Goal: Task Accomplishment & Management: Use online tool/utility

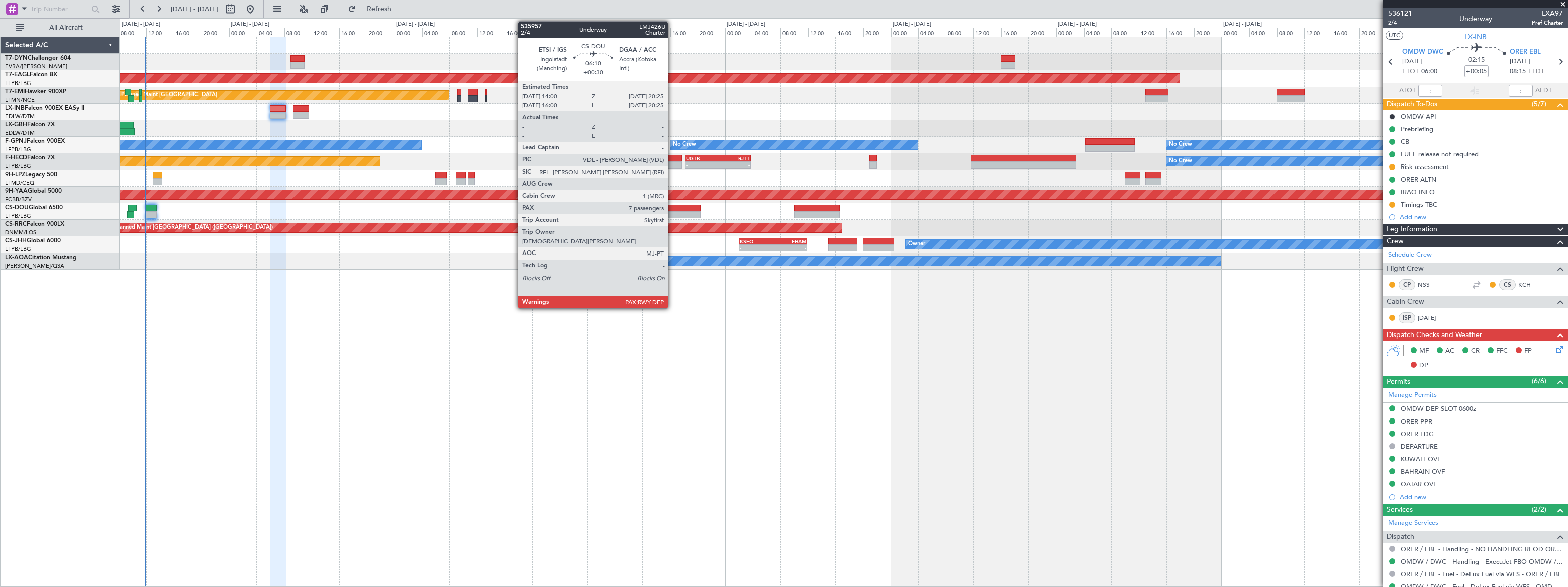
click at [673, 211] on div at bounding box center [677, 215] width 44 height 7
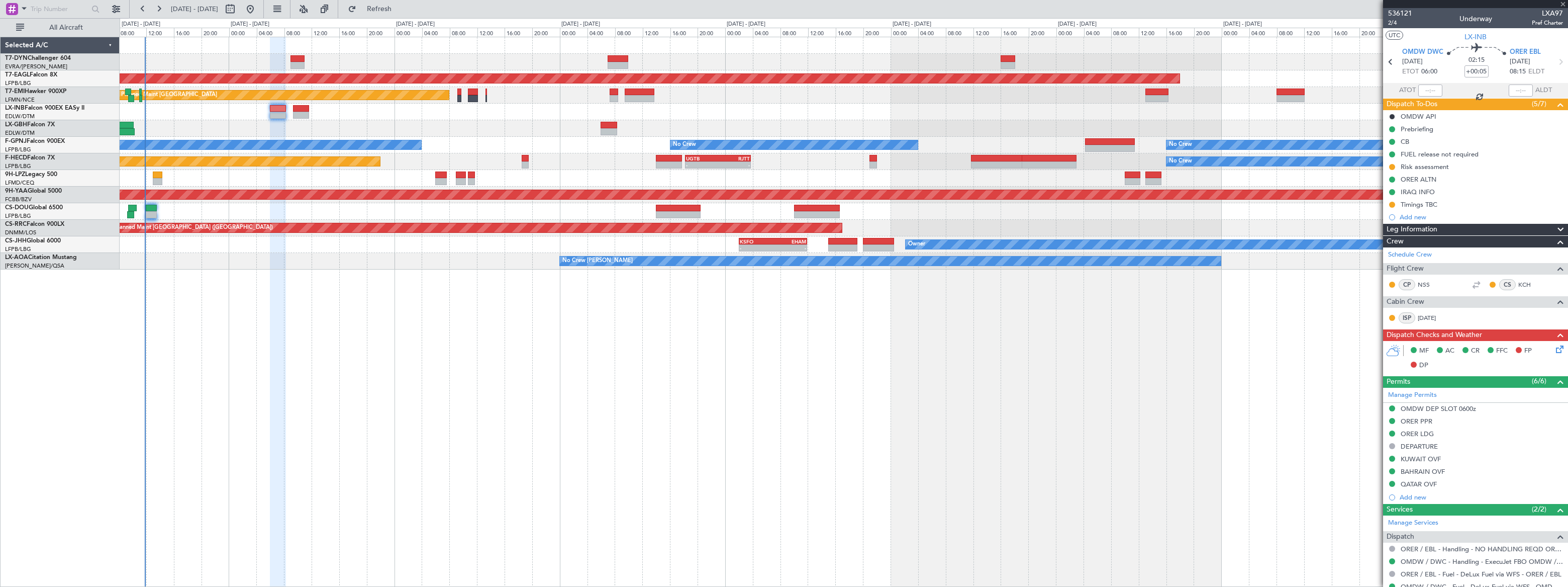
type input "+00:30"
type input "7"
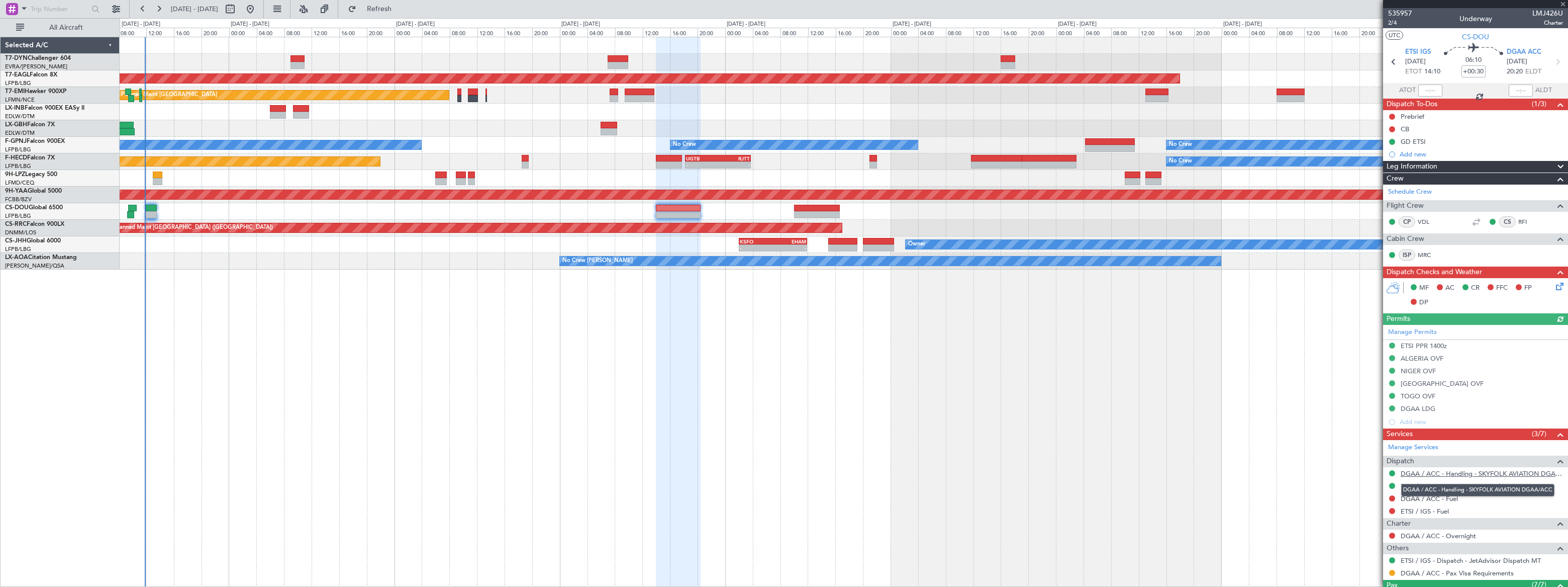
scroll to position [177, 0]
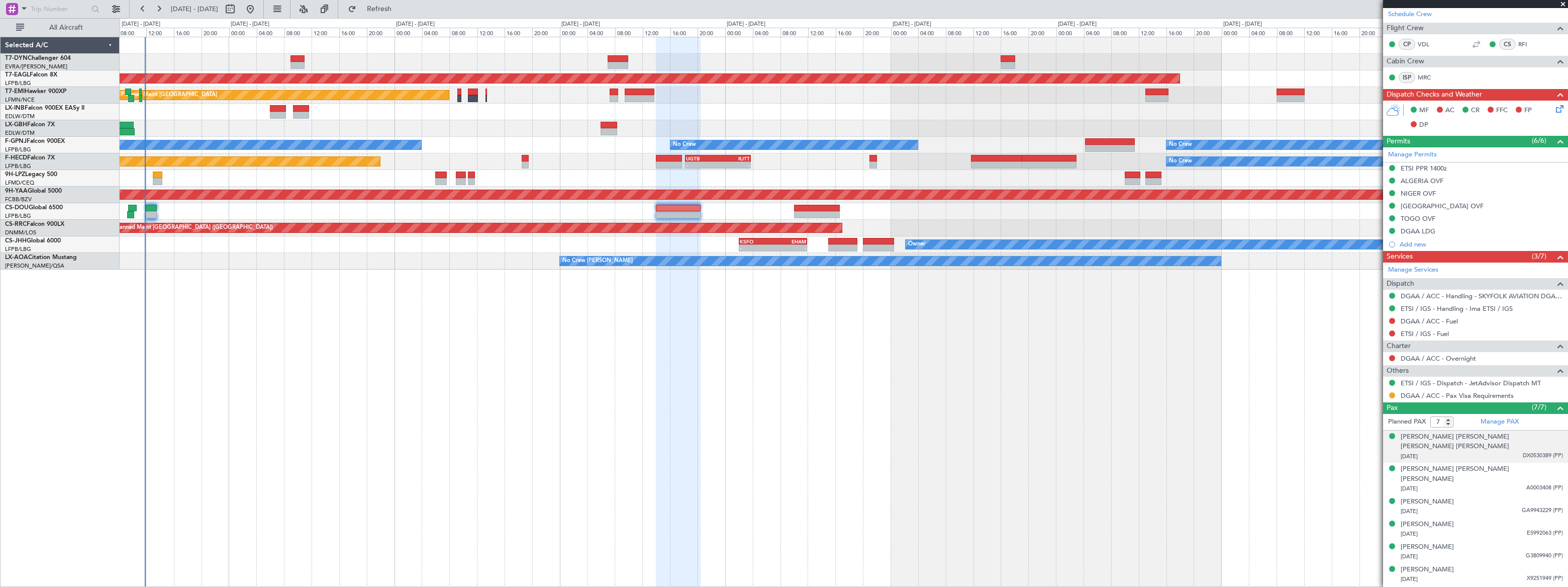
click at [1523, 451] on span "DX0530389 (PP)" at bounding box center [1543, 455] width 40 height 9
click at [1507, 508] on div "[DATE] A0003408 (PP)" at bounding box center [1482, 513] width 163 height 10
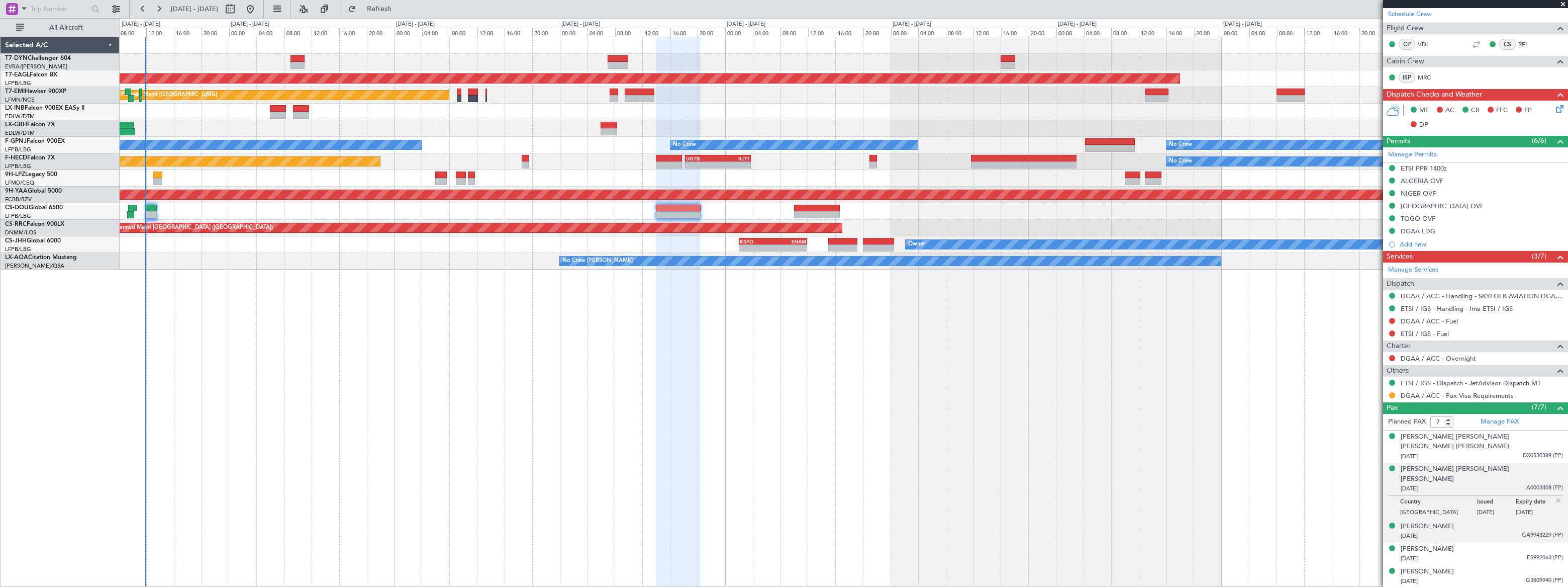
click at [1497, 531] on div "[DATE] GA9943229 (PP)" at bounding box center [1482, 536] width 163 height 10
click at [1498, 554] on div "[DATE] ES992063 (PP)" at bounding box center [1482, 558] width 163 height 10
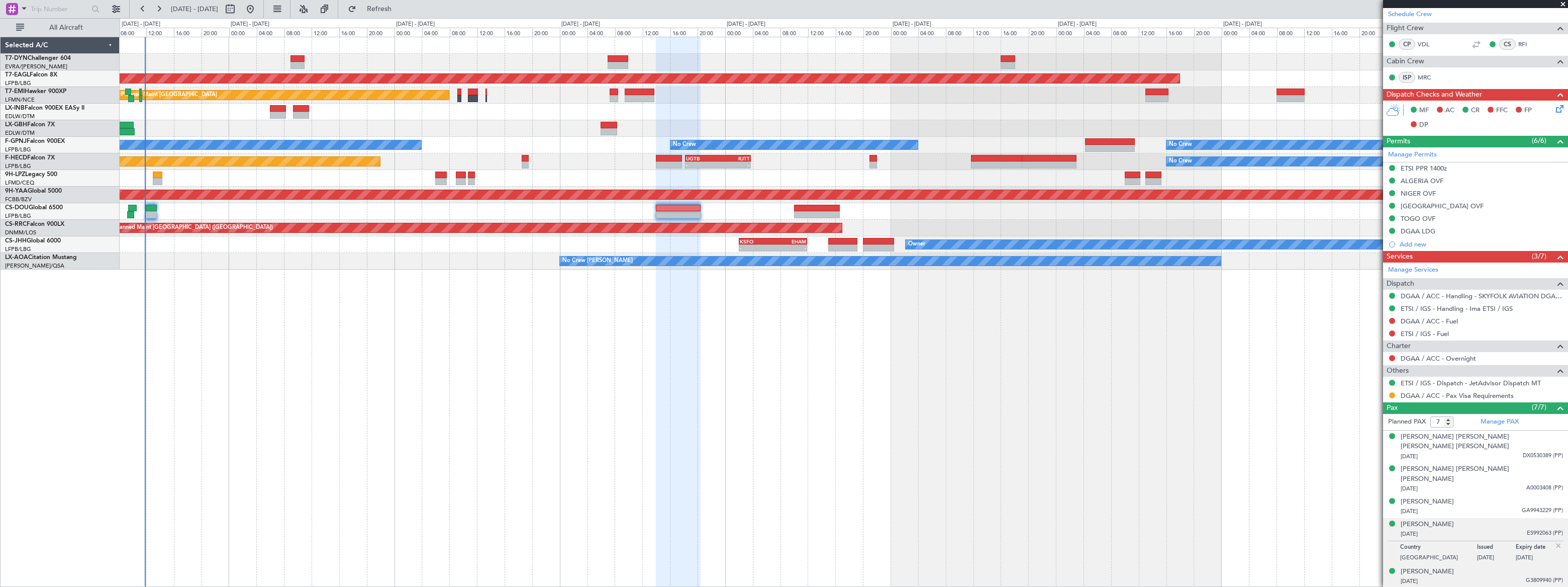
click at [1493, 576] on div "[DATE] G3809940 (PP)" at bounding box center [1482, 581] width 163 height 10
click at [1500, 497] on div "[PERSON_NAME] [DATE] GA9943229 (PP)" at bounding box center [1482, 507] width 163 height 19
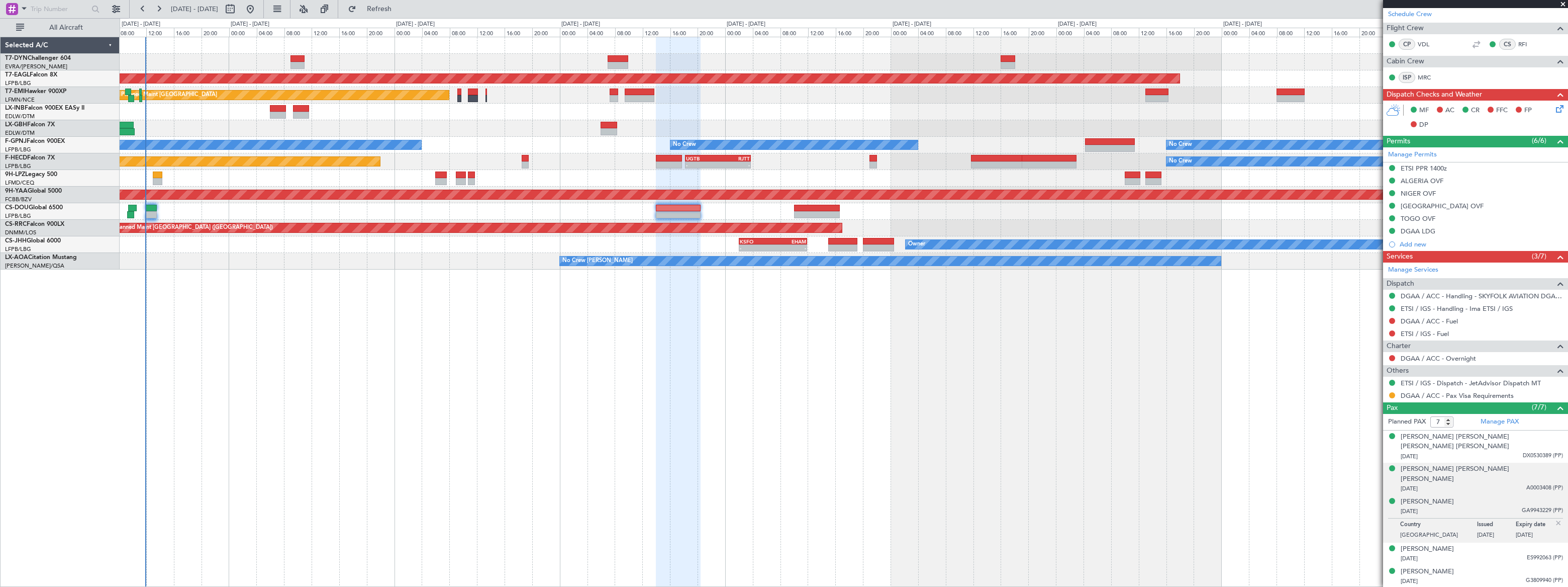
click at [1488, 483] on div "[DATE] A0003408 (PP)" at bounding box center [1482, 488] width 163 height 10
click at [1512, 521] on div "[PERSON_NAME] [DATE] GA9943229 (PP)" at bounding box center [1482, 531] width 163 height 19
click at [1498, 544] on div "[PERSON_NAME] [DATE] ES992063 (PP)" at bounding box center [1482, 554] width 163 height 19
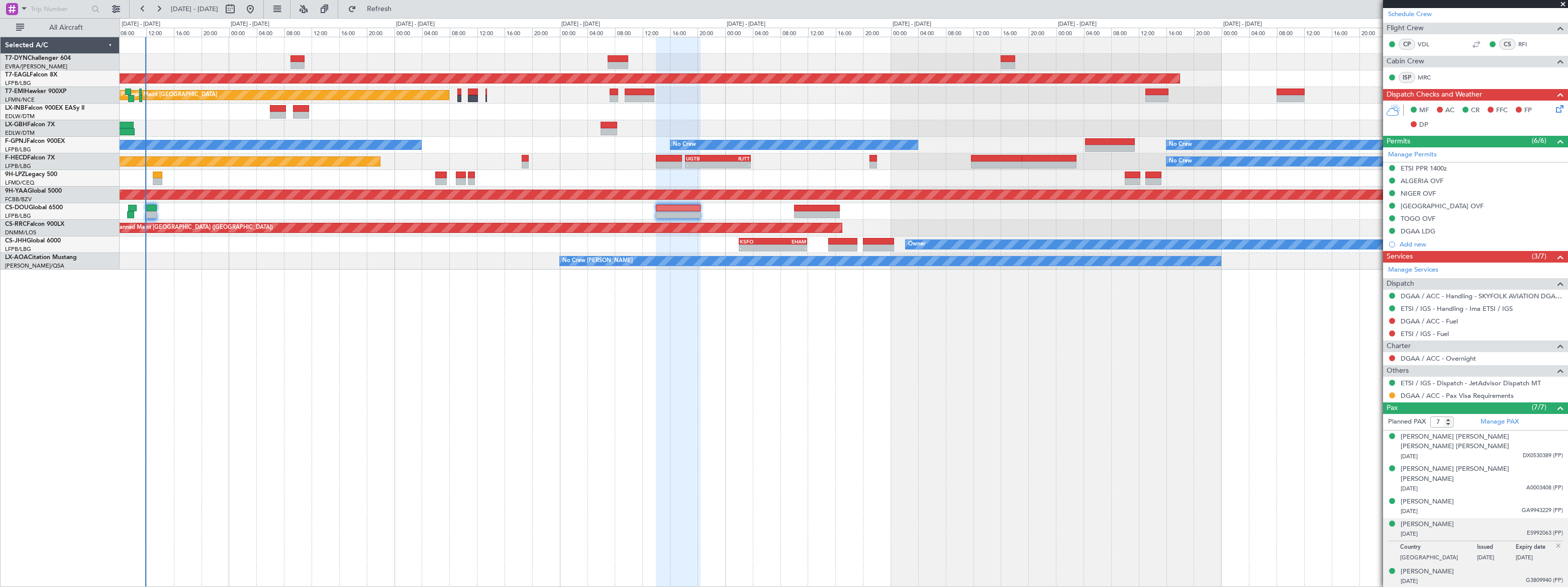
click at [1479, 566] on div "[PERSON_NAME] [DATE] G3809940 (PP)" at bounding box center [1482, 576] width 163 height 19
click at [1499, 497] on div "[PERSON_NAME] [DATE] GA9943229 (PP)" at bounding box center [1482, 507] width 163 height 19
click at [1454, 497] on div "[PERSON_NAME]" at bounding box center [1427, 502] width 54 height 10
click at [1466, 554] on div "[DATE] ES992063 (PP)" at bounding box center [1482, 558] width 163 height 10
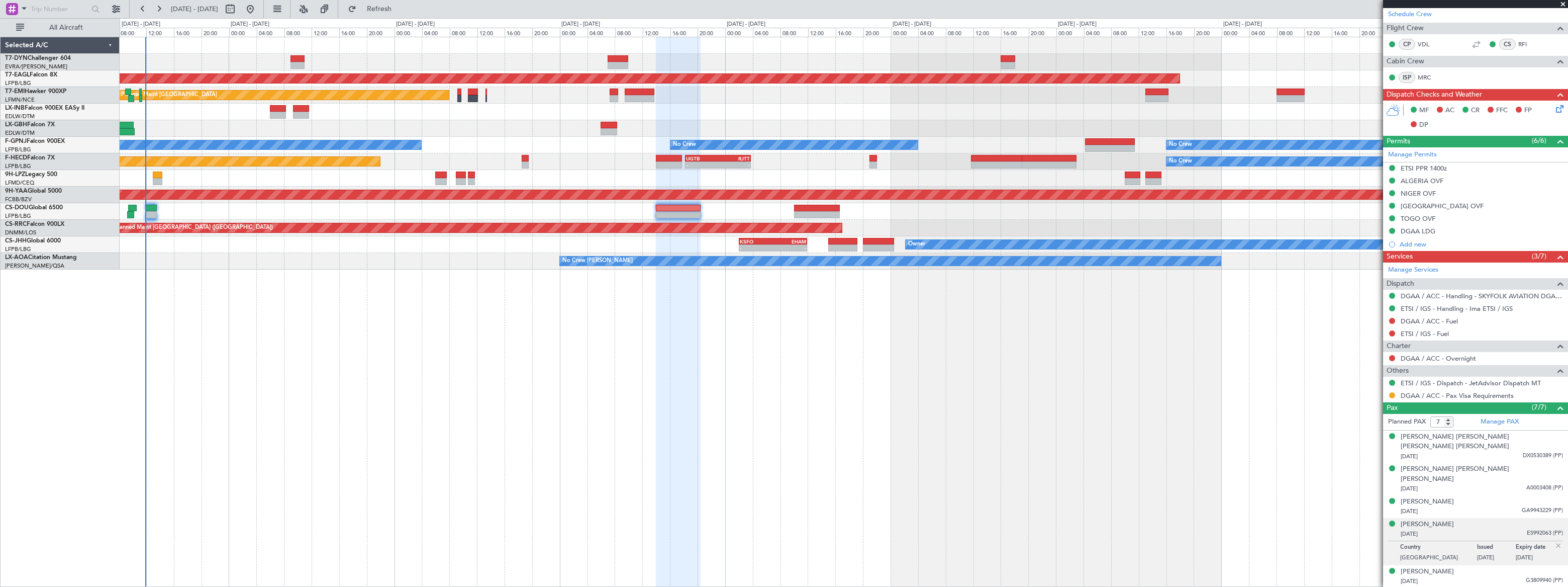
click at [1451, 529] on div "[DATE] ES992063 (PP)" at bounding box center [1482, 534] width 163 height 10
click at [1449, 519] on div "[PERSON_NAME]" at bounding box center [1427, 524] width 54 height 10
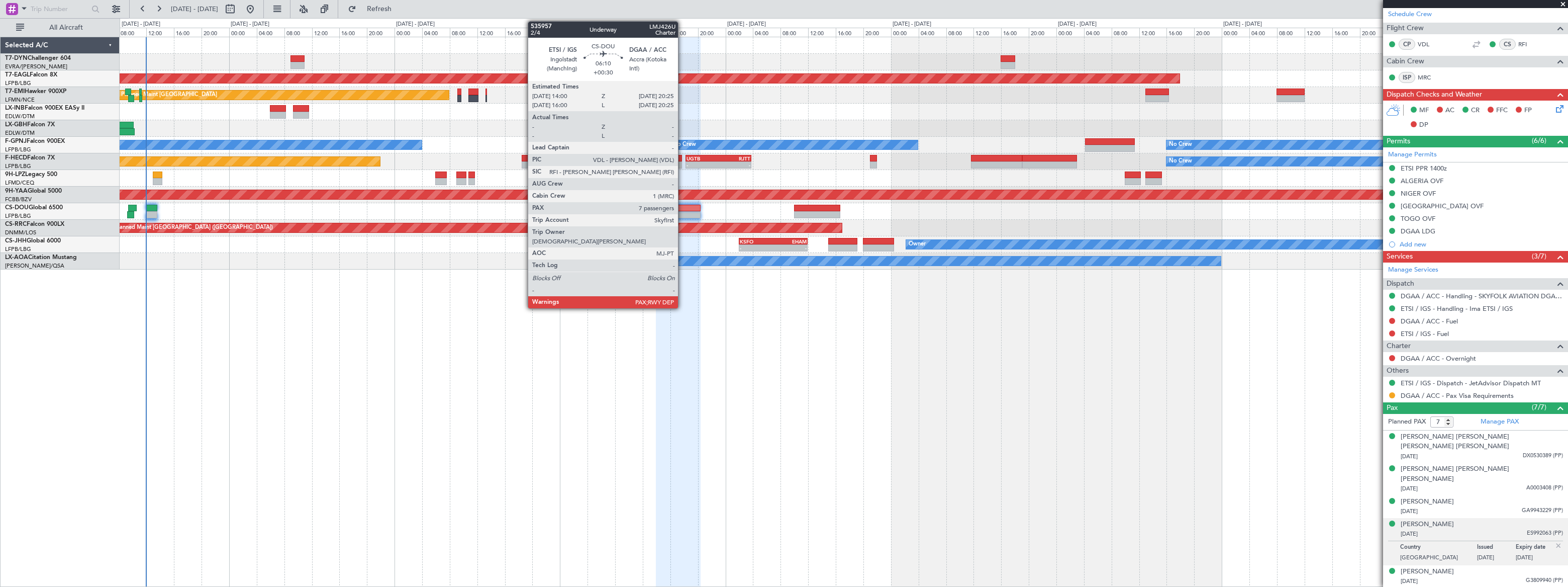
click at [684, 217] on div at bounding box center [677, 215] width 44 height 7
click at [684, 208] on div at bounding box center [677, 208] width 44 height 7
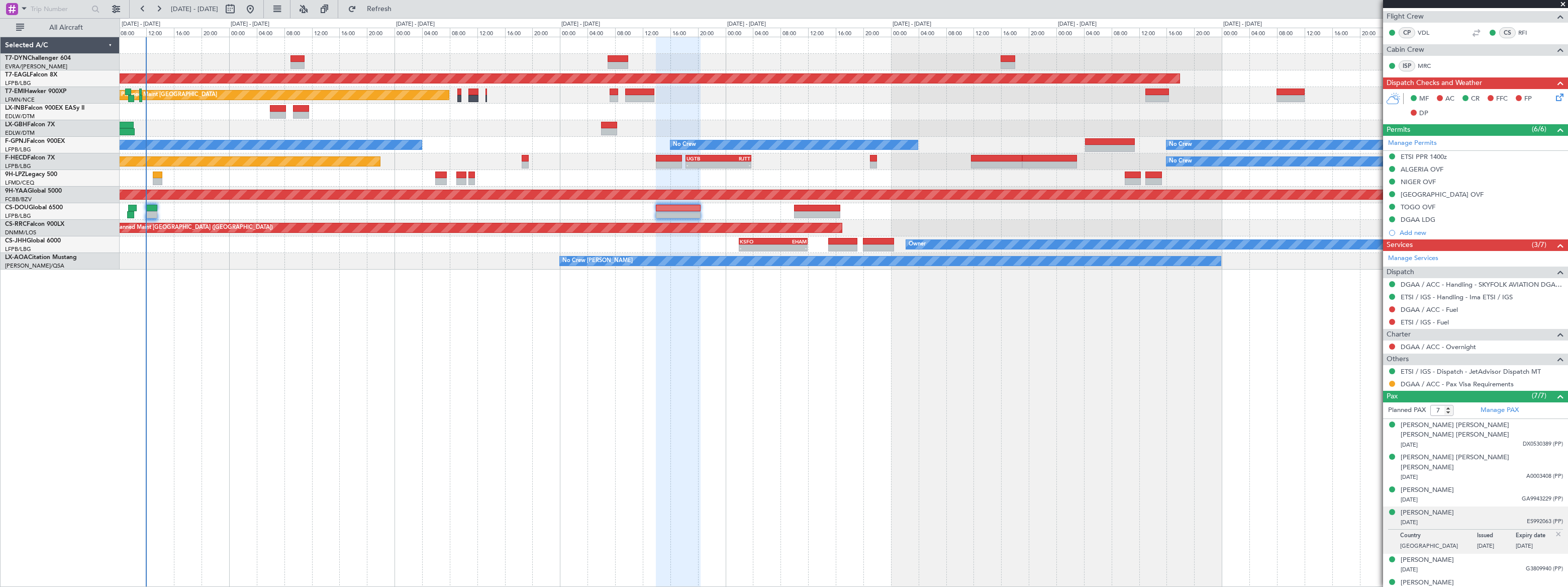
scroll to position [202, 0]
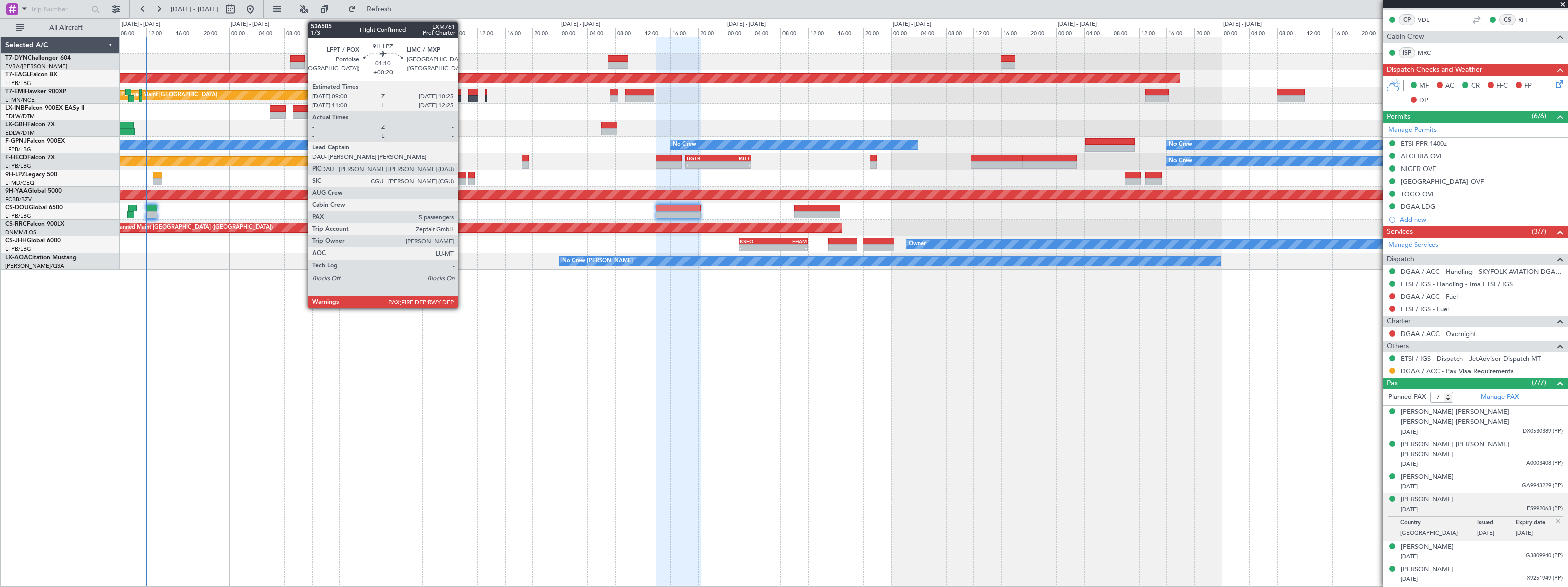
click at [463, 178] on div at bounding box center [461, 181] width 10 height 7
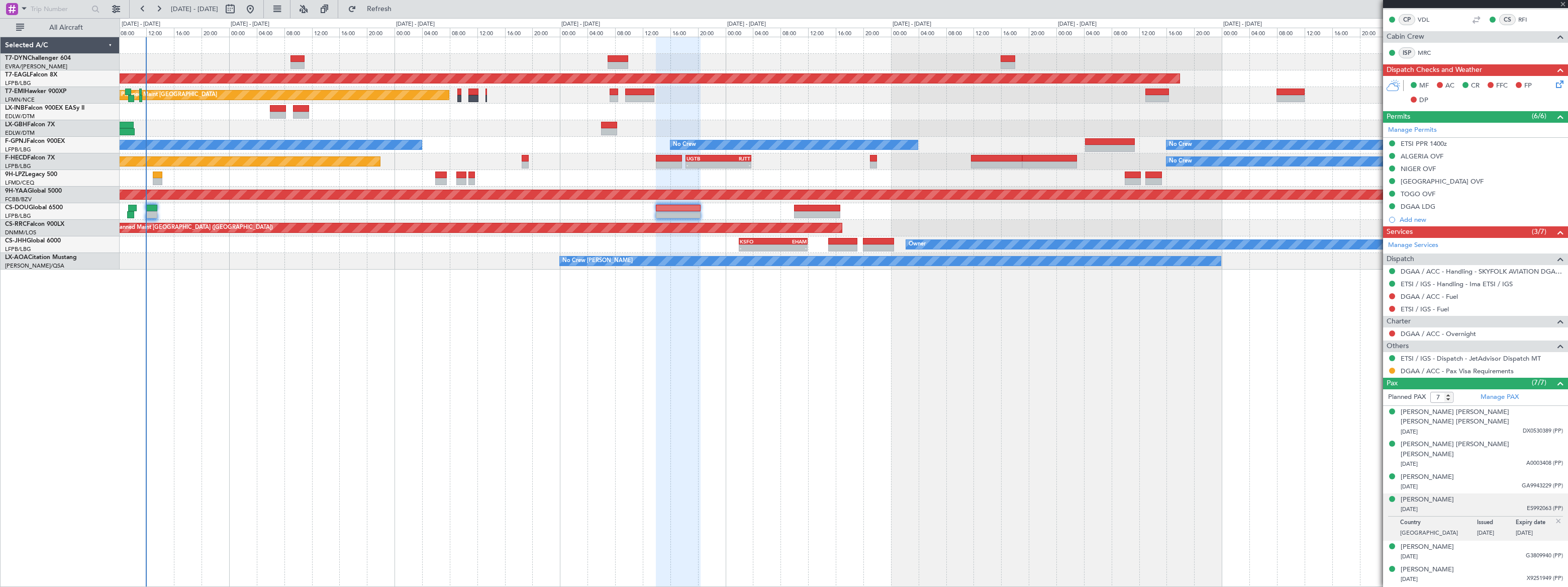
type input "+00:20"
type input "5"
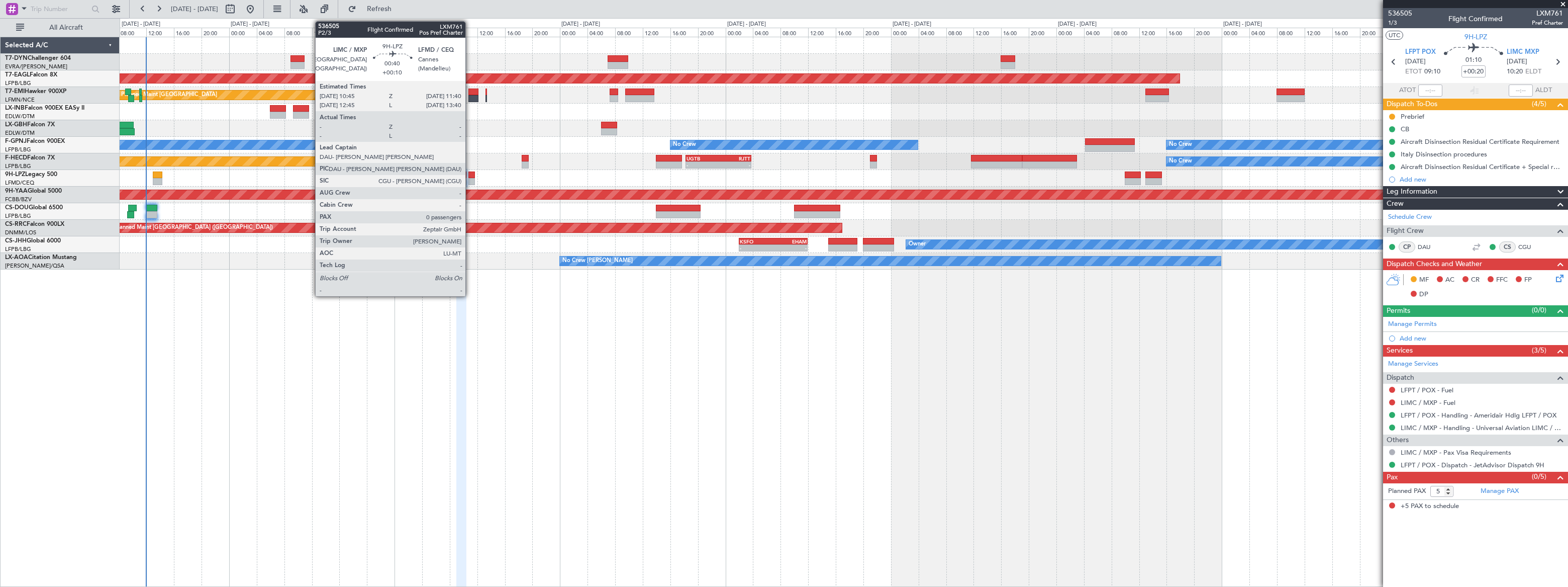
click at [470, 174] on div at bounding box center [471, 175] width 7 height 7
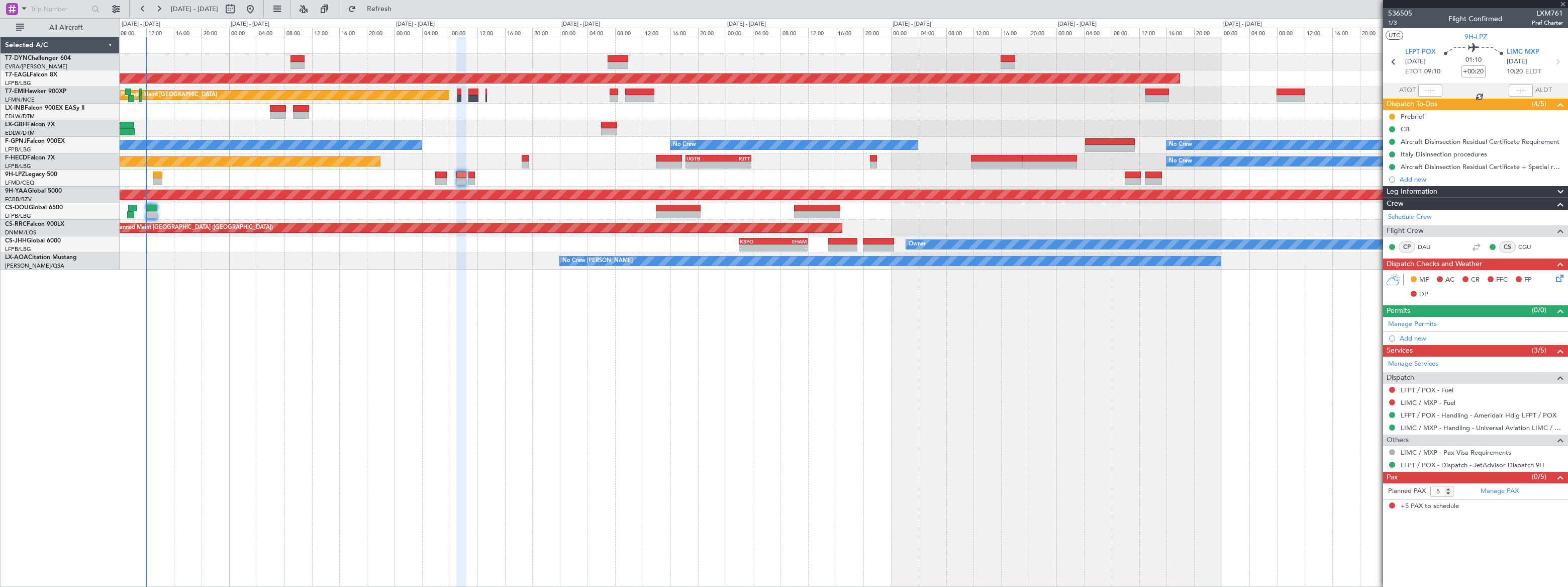
type input "+00:10"
type input "0"
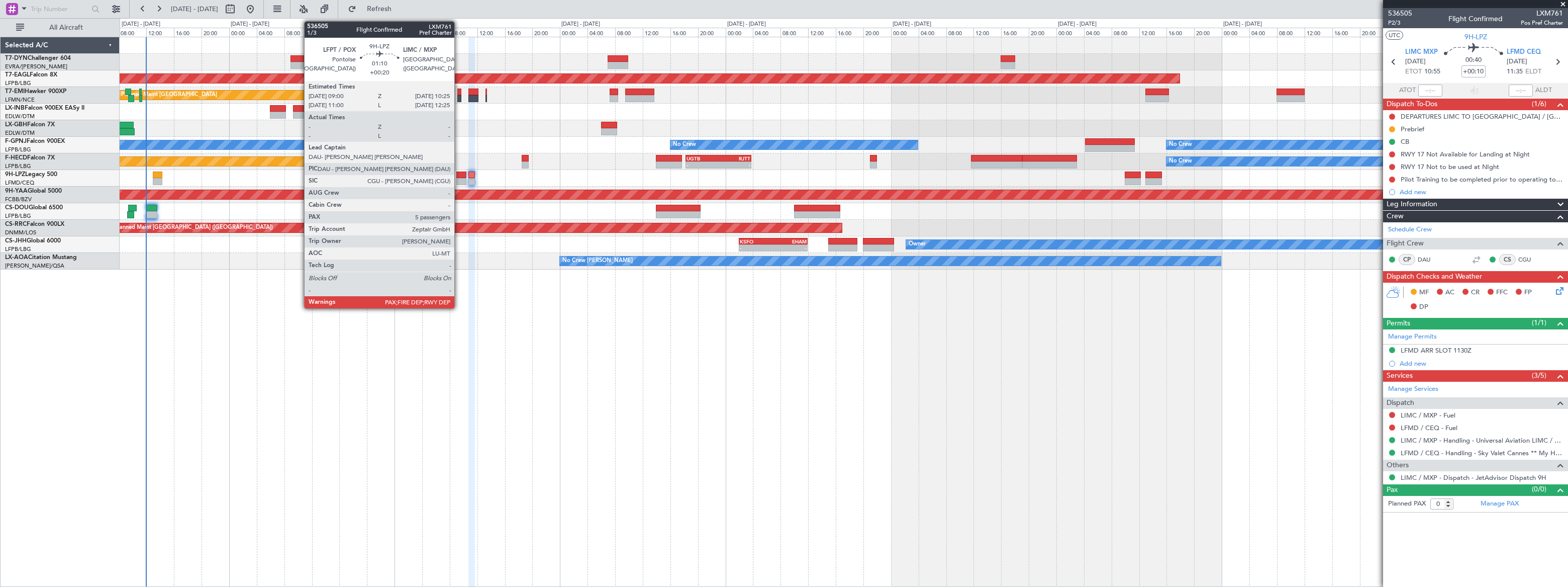
click at [459, 174] on div at bounding box center [461, 175] width 10 height 7
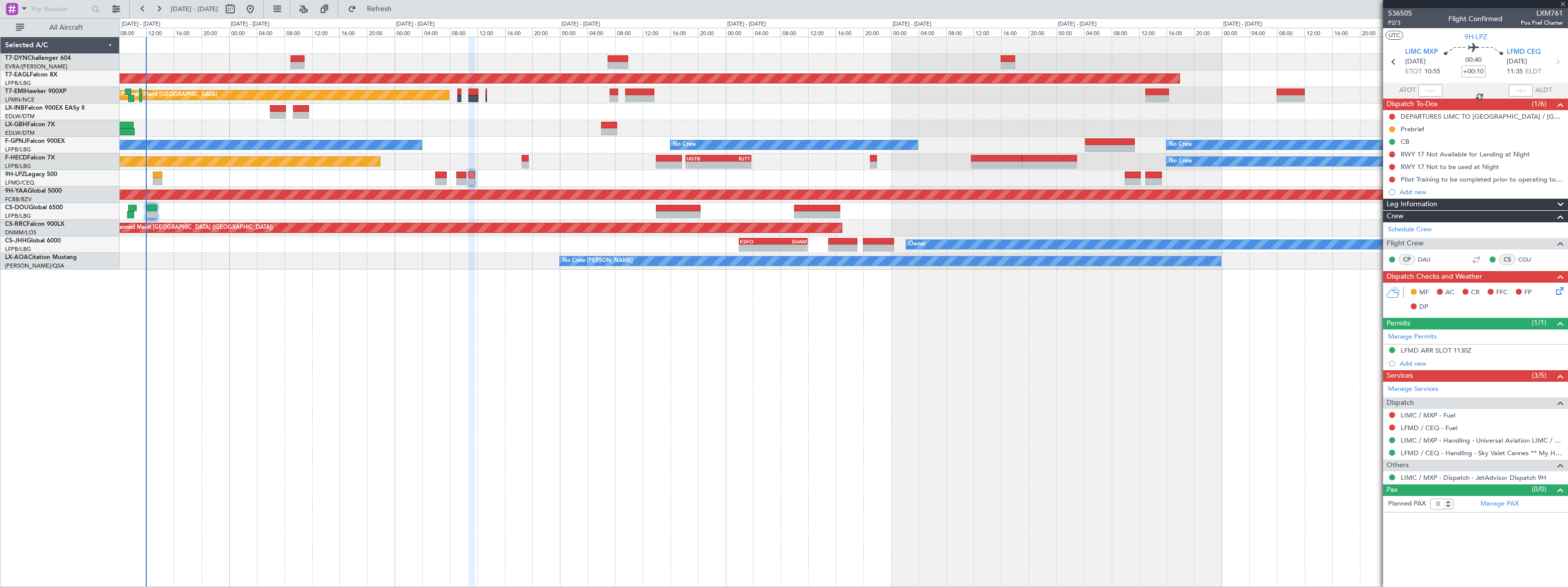
type input "+00:20"
type input "5"
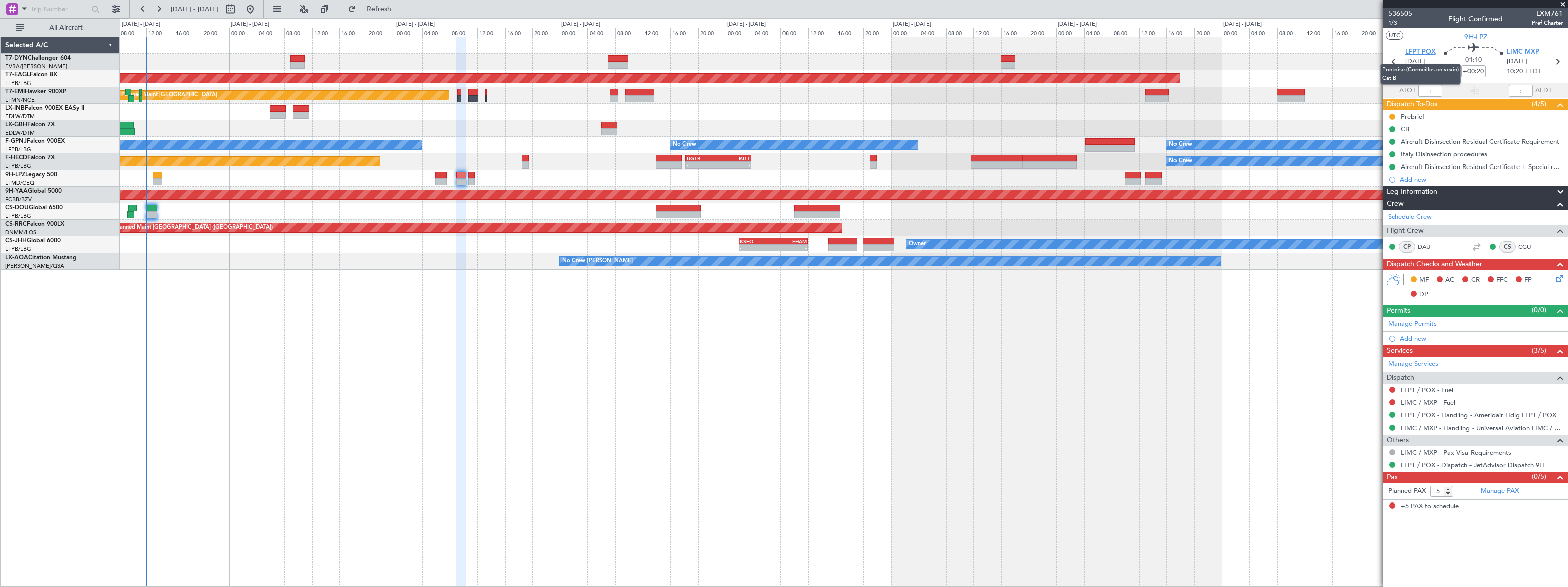
click at [1424, 51] on span "LFPT POX" at bounding box center [1420, 52] width 30 height 10
